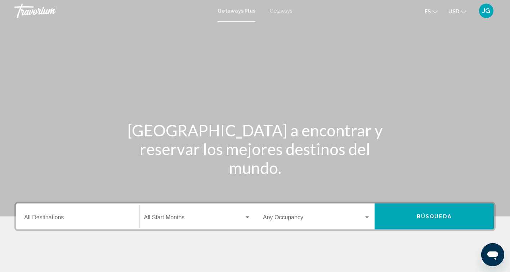
click at [58, 219] on input "Destination All Destinations" at bounding box center [77, 218] width 107 height 6
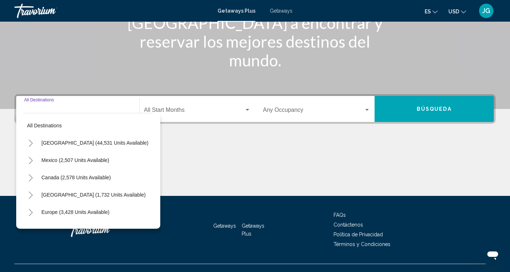
scroll to position [120, 0]
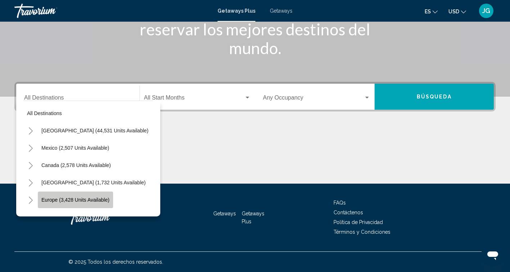
click at [77, 200] on span "Europe (3,428 units available)" at bounding box center [75, 200] width 68 height 6
type input "**********"
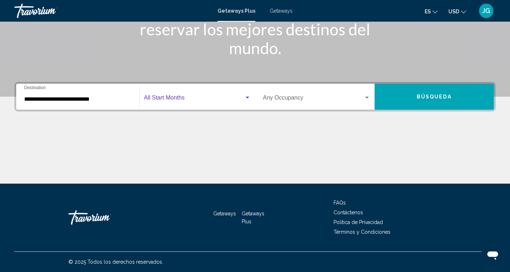
click at [181, 97] on span "Search widget" at bounding box center [194, 99] width 100 height 6
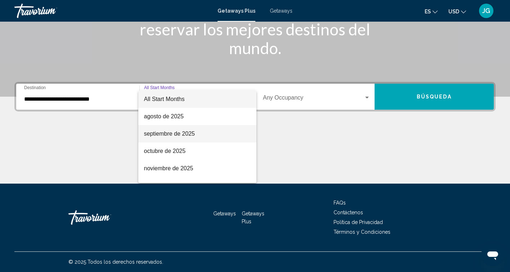
click at [171, 133] on span "septiembre de 2025" at bounding box center [197, 133] width 107 height 17
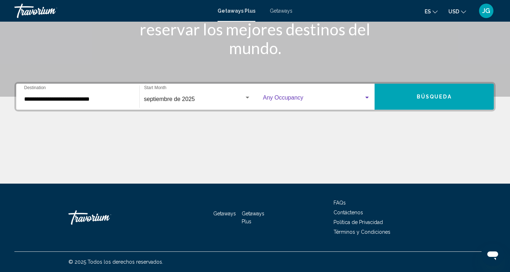
click at [366, 99] on div "Search widget" at bounding box center [367, 98] width 6 height 6
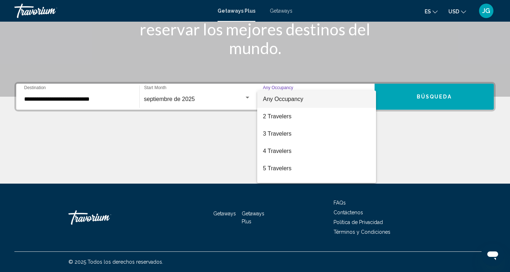
click at [430, 99] on div at bounding box center [255, 136] width 510 height 272
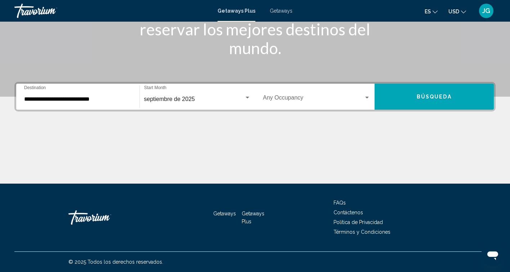
click at [429, 96] on span "Búsqueda" at bounding box center [434, 97] width 35 height 6
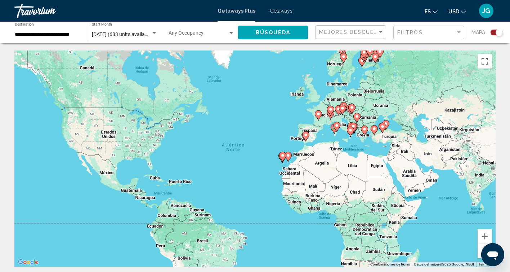
click at [306, 139] on icon "Main content" at bounding box center [306, 135] width 6 height 9
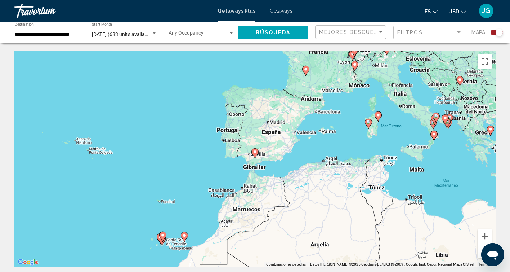
click at [256, 158] on div "Para activar la función de arrastre con el teclado, pulsa Alt + Intro. Cuando h…" at bounding box center [254, 158] width 481 height 216
click at [256, 152] on image "Main content" at bounding box center [255, 151] width 4 height 4
type input "**********"
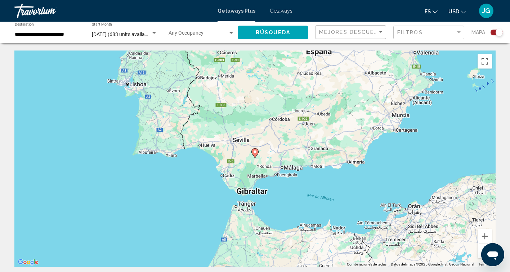
click at [256, 153] on image "Main content" at bounding box center [255, 151] width 4 height 4
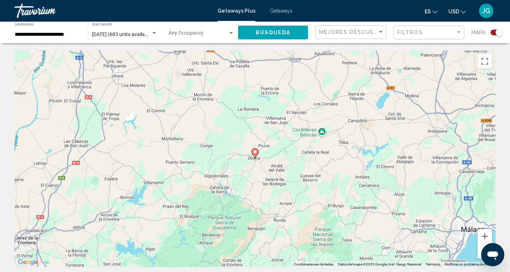
click at [256, 153] on image "Main content" at bounding box center [255, 151] width 4 height 4
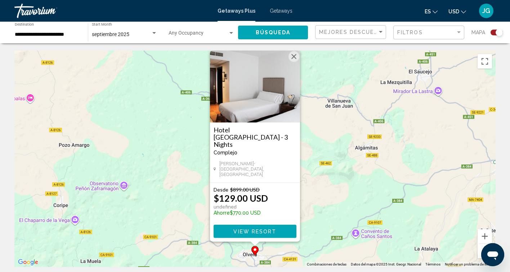
click at [252, 231] on span "View Resort" at bounding box center [254, 231] width 43 height 6
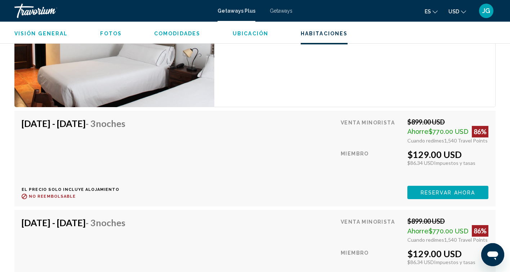
scroll to position [1108, 0]
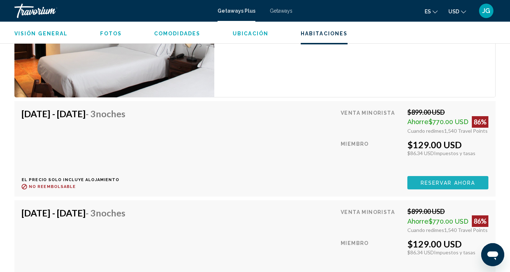
click at [427, 180] on span "Reservar ahora" at bounding box center [448, 183] width 54 height 6
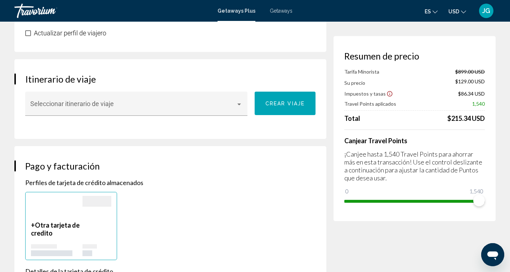
scroll to position [404, 0]
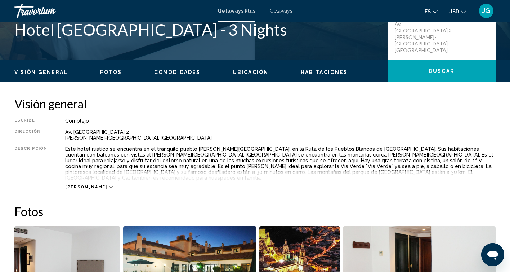
scroll to position [182, 0]
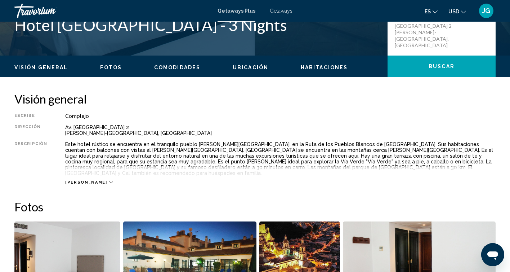
click at [85, 180] on div "[PERSON_NAME]" at bounding box center [89, 182] width 48 height 5
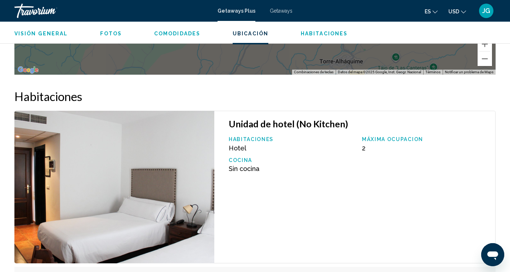
scroll to position [943, 0]
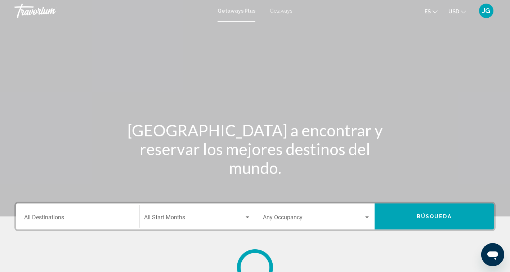
click at [79, 214] on div "Destination All Destinations" at bounding box center [77, 216] width 107 height 23
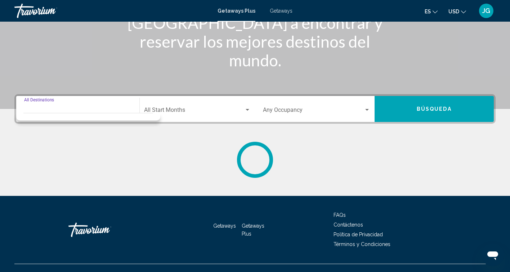
scroll to position [120, 0]
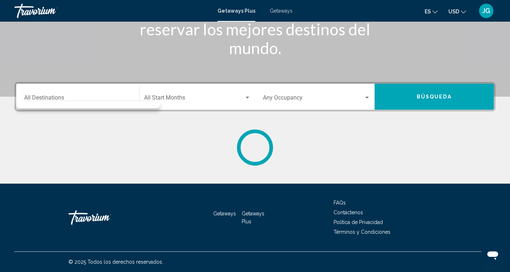
click at [88, 93] on div "Destination All Destinations" at bounding box center [77, 96] width 107 height 23
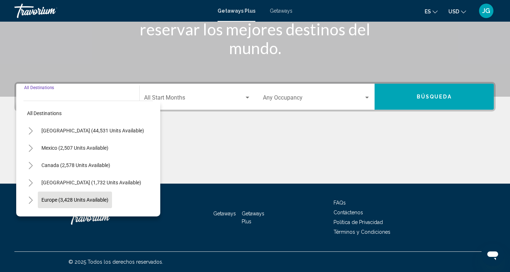
click at [94, 199] on span "Europe (3,428 units available)" at bounding box center [74, 200] width 67 height 6
type input "**********"
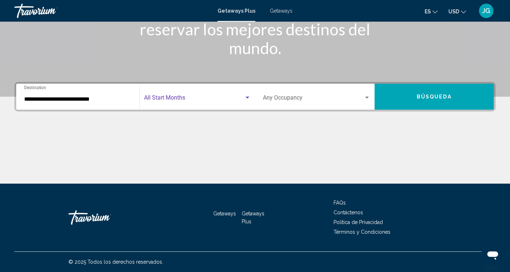
click at [182, 99] on span "Search widget" at bounding box center [194, 99] width 100 height 6
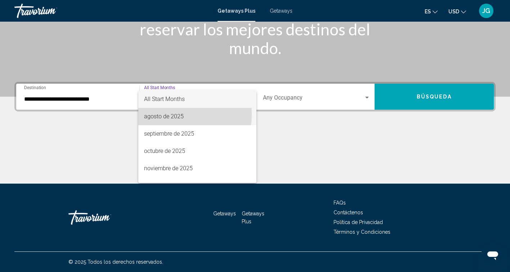
click at [176, 115] on span "agosto de 2025" at bounding box center [197, 116] width 107 height 17
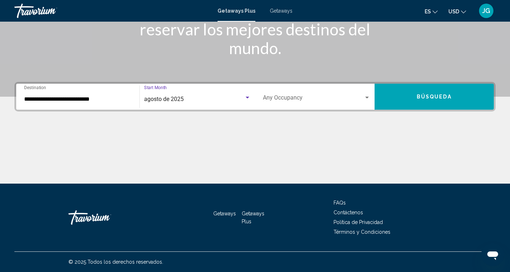
click at [216, 99] on div "agosto de 2025" at bounding box center [194, 99] width 100 height 6
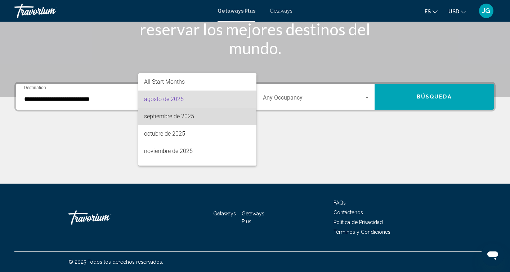
click at [209, 115] on span "septiembre de 2025" at bounding box center [197, 116] width 107 height 17
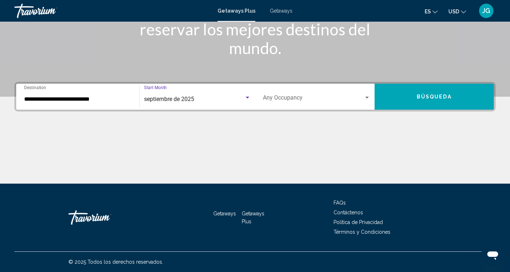
click at [417, 99] on button "Búsqueda" at bounding box center [435, 97] width 120 height 26
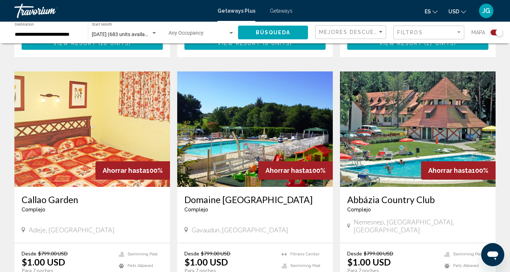
scroll to position [988, 0]
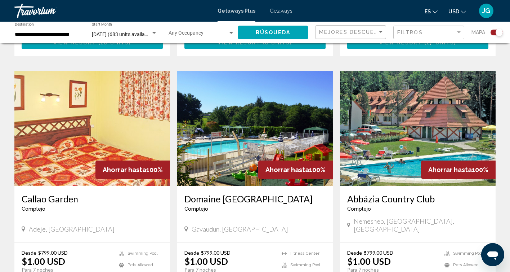
click at [231, 117] on img "Main content" at bounding box center [255, 128] width 156 height 115
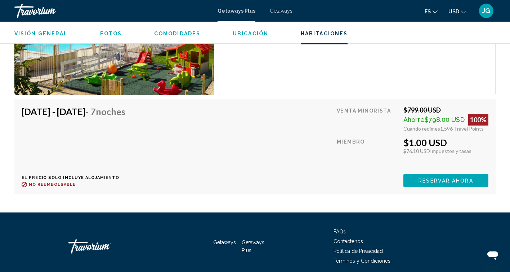
scroll to position [1461, 0]
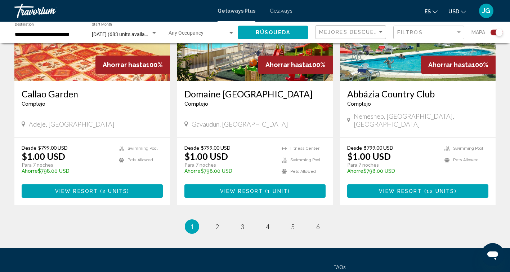
scroll to position [1125, 0]
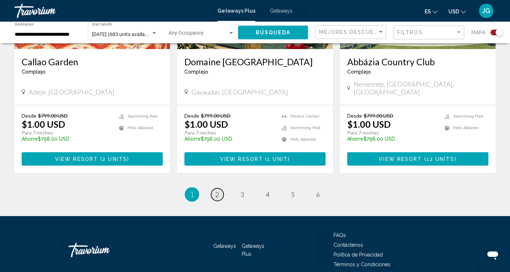
click at [218, 190] on span "2" at bounding box center [217, 194] width 4 height 8
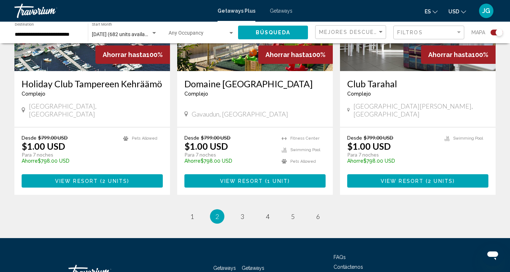
scroll to position [1117, 0]
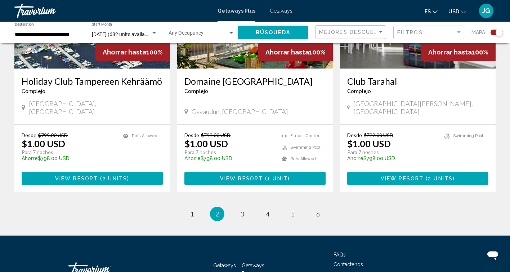
click at [398, 175] on span "View Resort" at bounding box center [402, 178] width 43 height 6
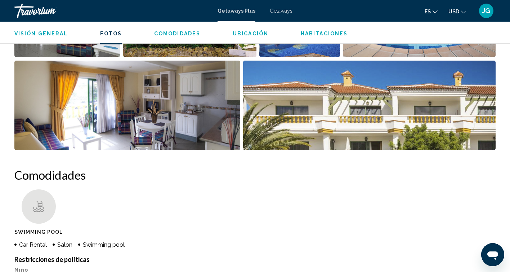
scroll to position [434, 0]
